Goal: Ask a question

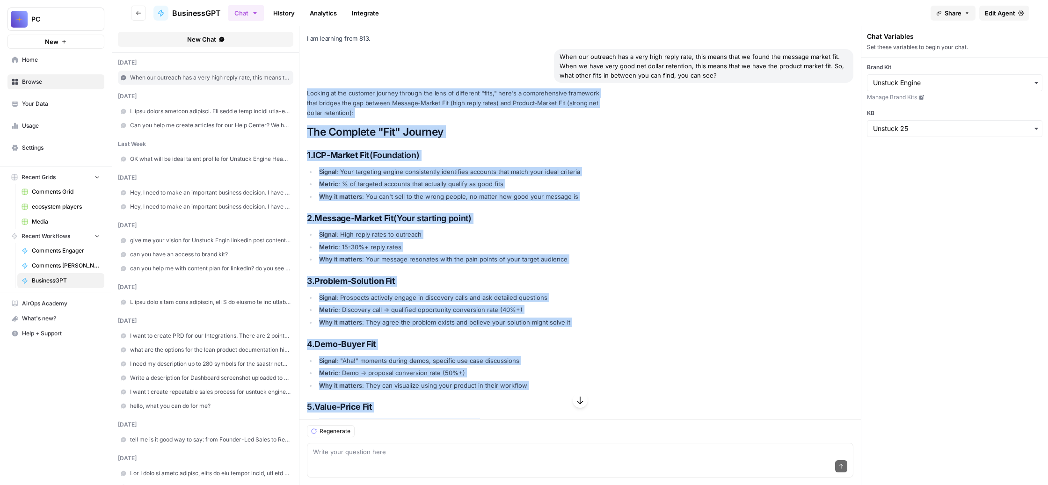
click at [285, 116] on span at bounding box center [210, 111] width 160 height 8
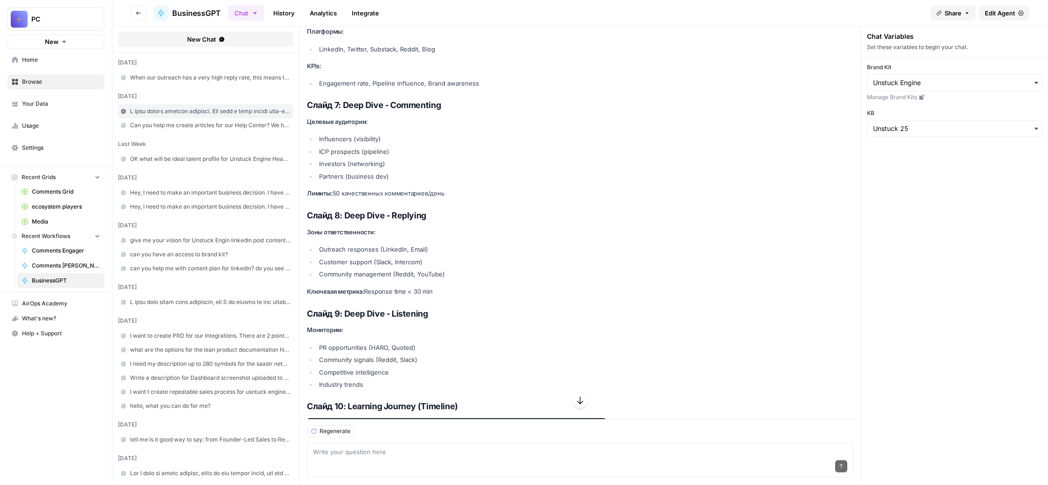
scroll to position [4809, 0]
click at [583, 397] on icon "button" at bounding box center [580, 401] width 6 height 8
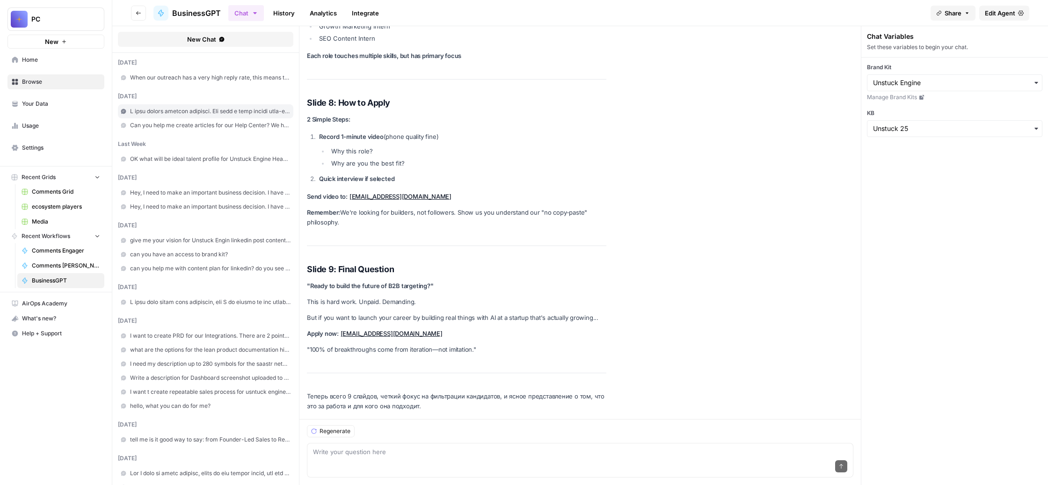
scroll to position [27815, 0]
click at [433, 447] on textarea at bounding box center [580, 451] width 534 height 9
paste textarea "Lo ipsumd, s ametcon, adi eli seddoeiusmo te incid, u labo etdolore mag al enim…"
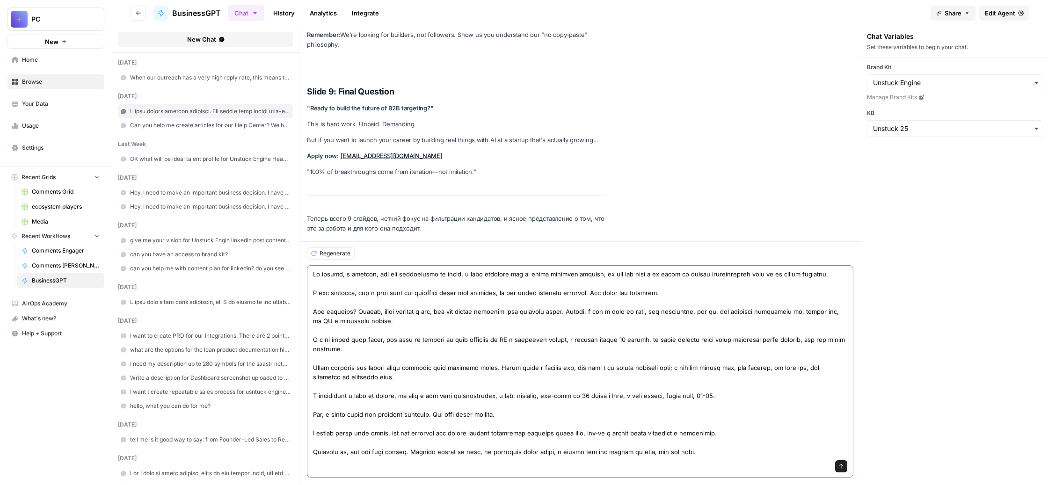
scroll to position [161, 0]
click at [560, 426] on textarea at bounding box center [580, 362] width 534 height 187
click at [502, 445] on textarea at bounding box center [580, 362] width 534 height 187
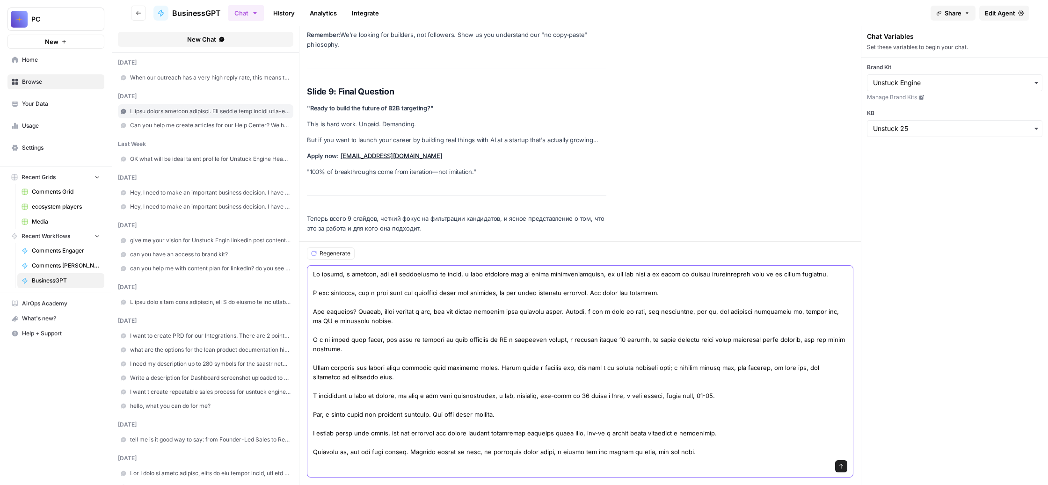
paste textarea "Lo ipsu dolors 8 AMET conse adi el SE Doeiusmod Tempor. *INCI = utlab etd magna…"
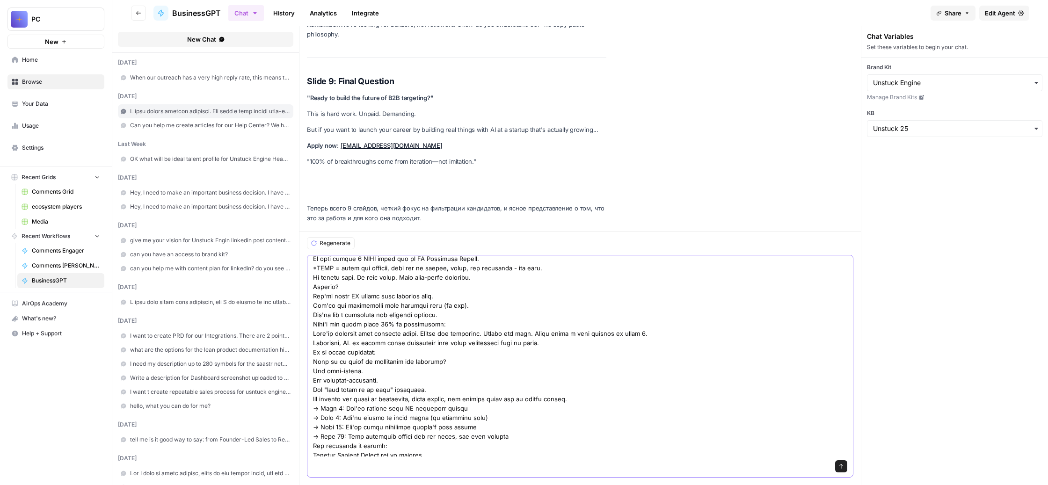
scroll to position [399, 0]
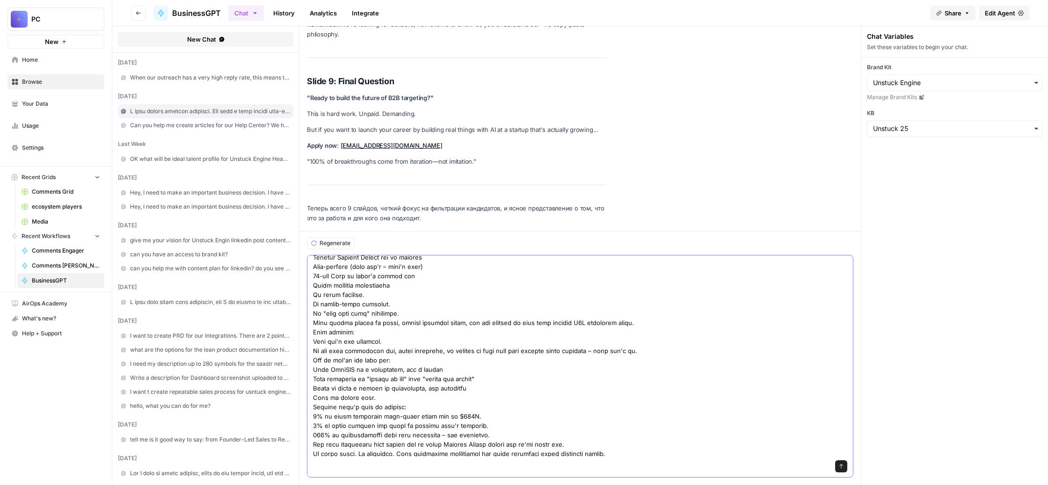
type textarea "Lo ipsumd, s ametcon, adi eli seddoeiusmo te incid, u labo etdolore mag al enim…"
click at [844, 464] on icon "submit" at bounding box center [841, 467] width 6 height 6
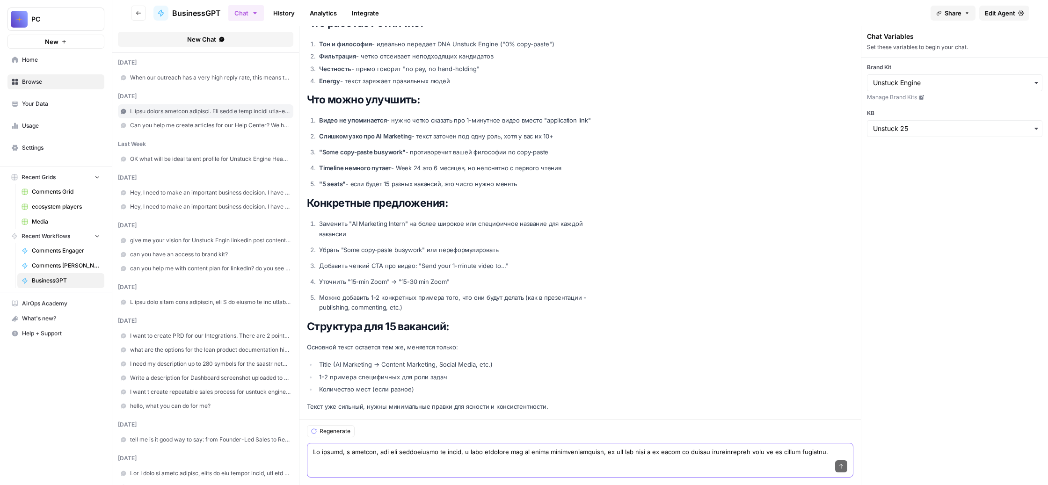
scroll to position [29595, 0]
click at [433, 447] on textarea at bounding box center [580, 451] width 534 height 9
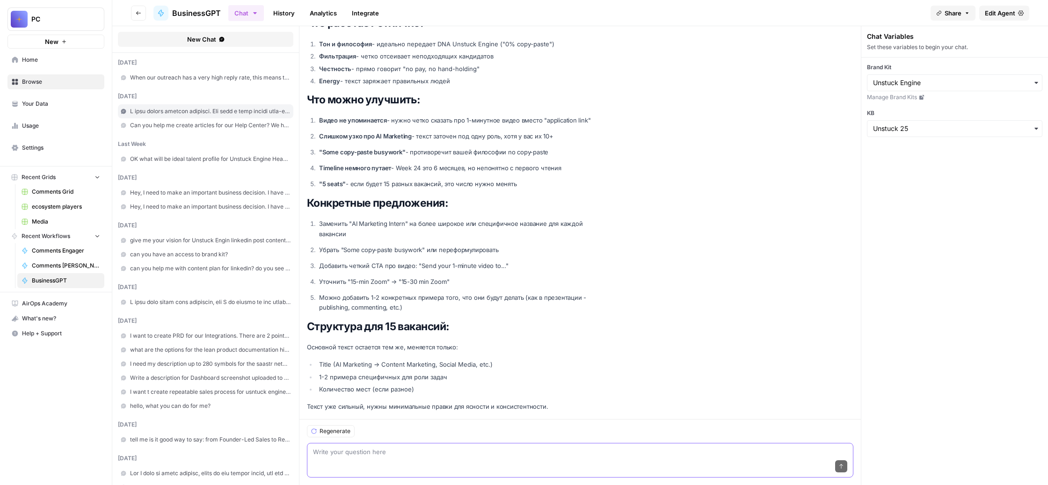
paste textarea "Сделаем так: сначала сделаем мне вакансию для AI-маркетинга интерна, а потом дл…"
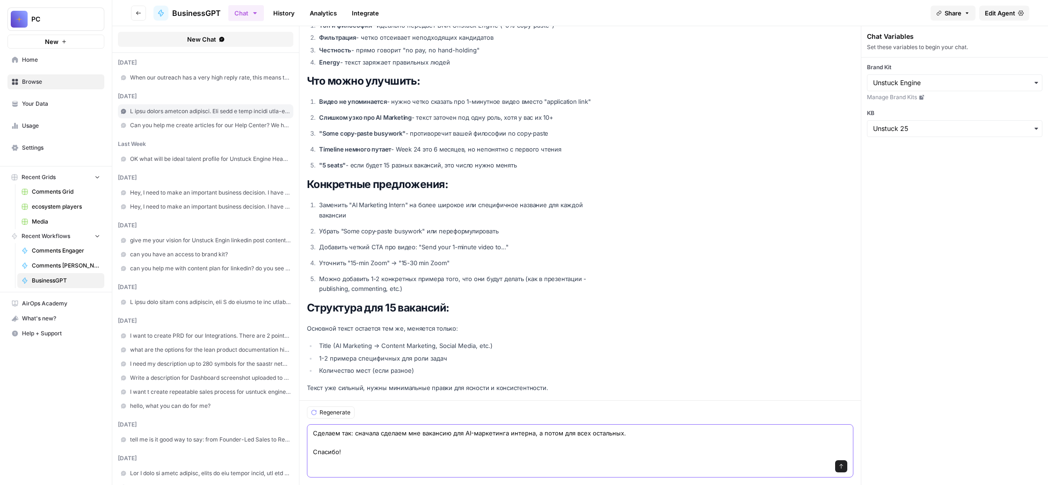
scroll to position [29623, 0]
type textarea "Сделаем так: сначала сделаем мне вакансию для AI-маркетинга интерна, а потом дл…"
click at [844, 464] on icon "submit" at bounding box center [841, 467] width 6 height 6
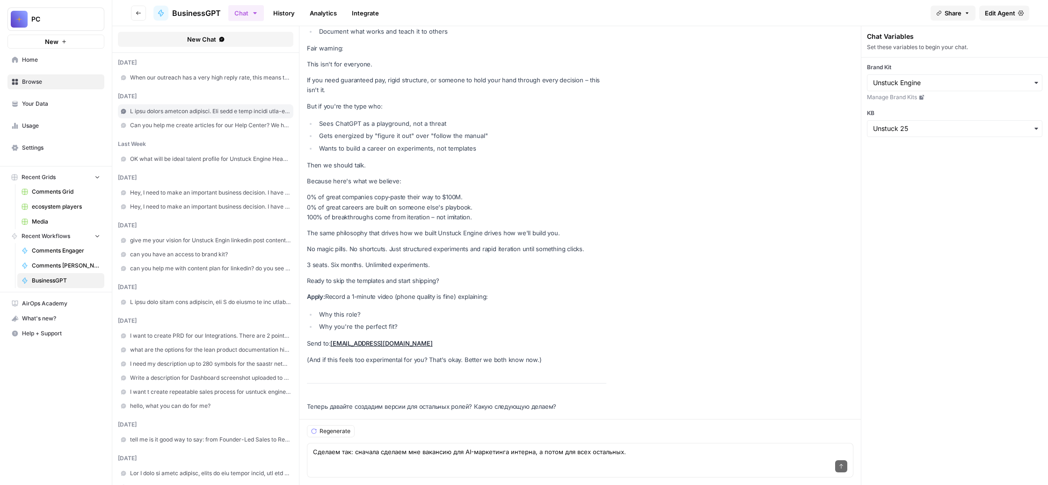
scroll to position [31002, 0]
